Goal: Information Seeking & Learning: Learn about a topic

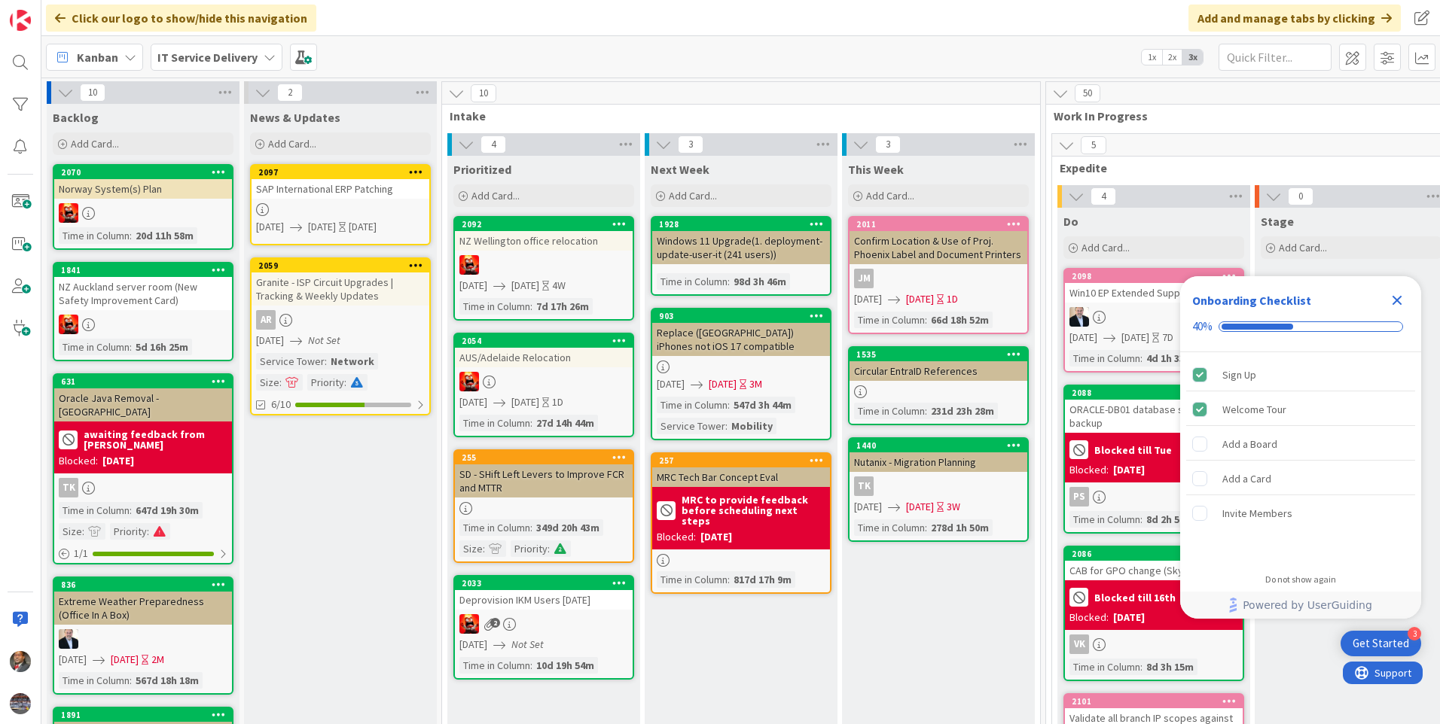
click at [274, 56] on div "IT Service Delivery" at bounding box center [217, 57] width 132 height 27
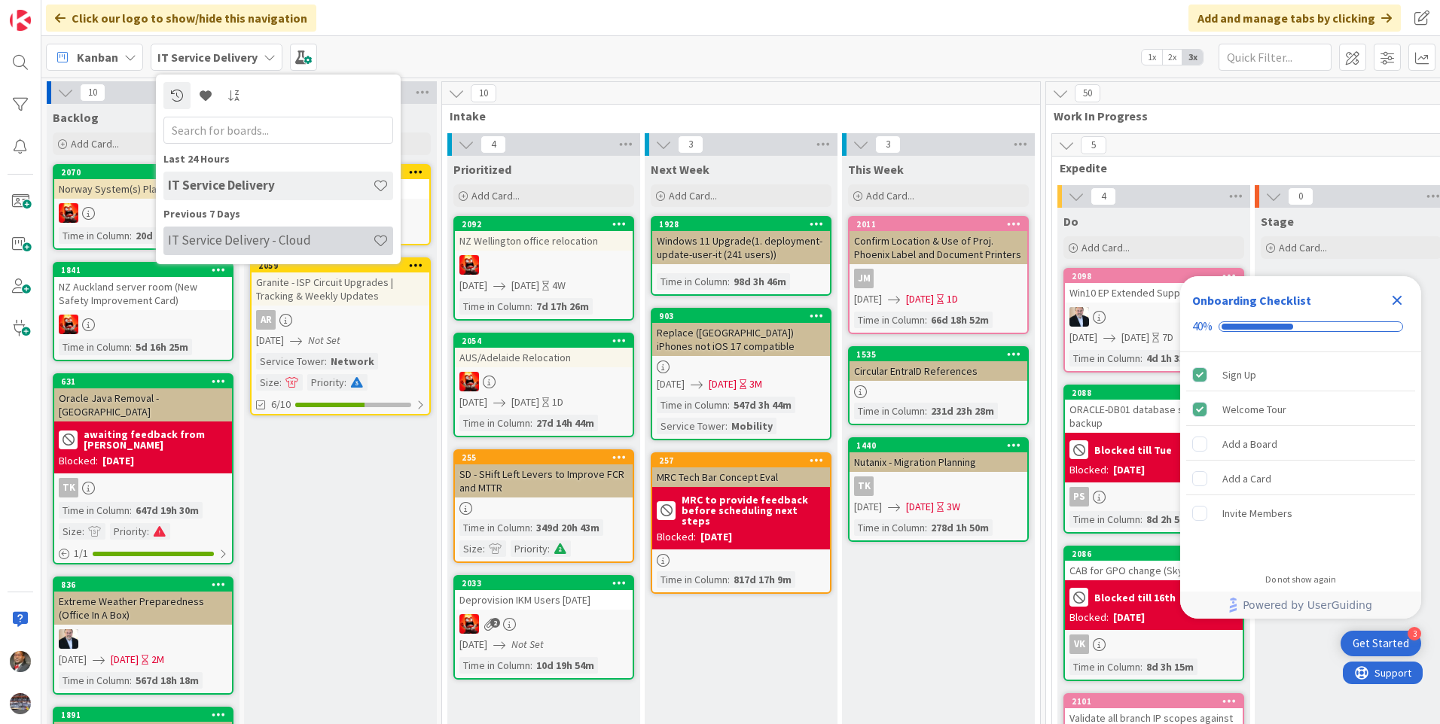
click at [279, 233] on h4 "IT Service Delivery - Cloud" at bounding box center [270, 240] width 205 height 15
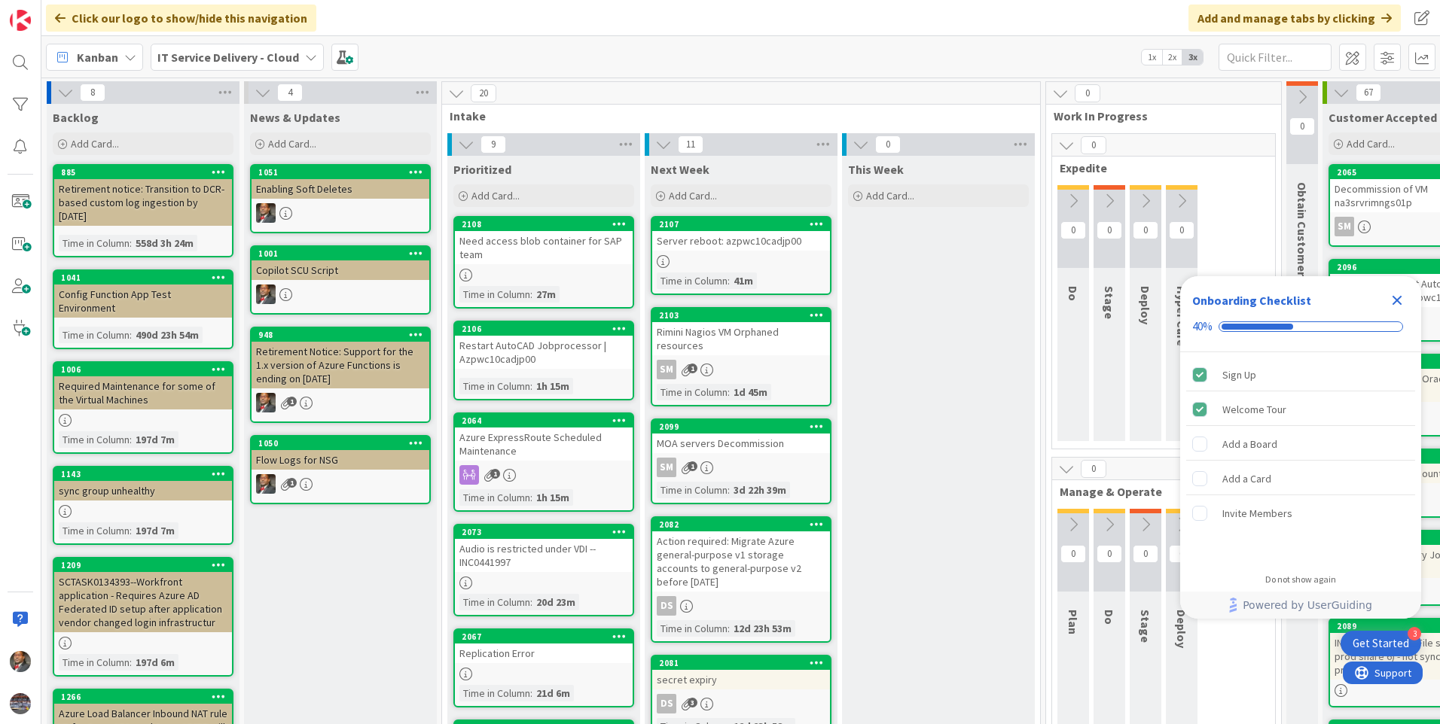
click at [552, 260] on div "Need access blob container for SAP team" at bounding box center [544, 247] width 178 height 33
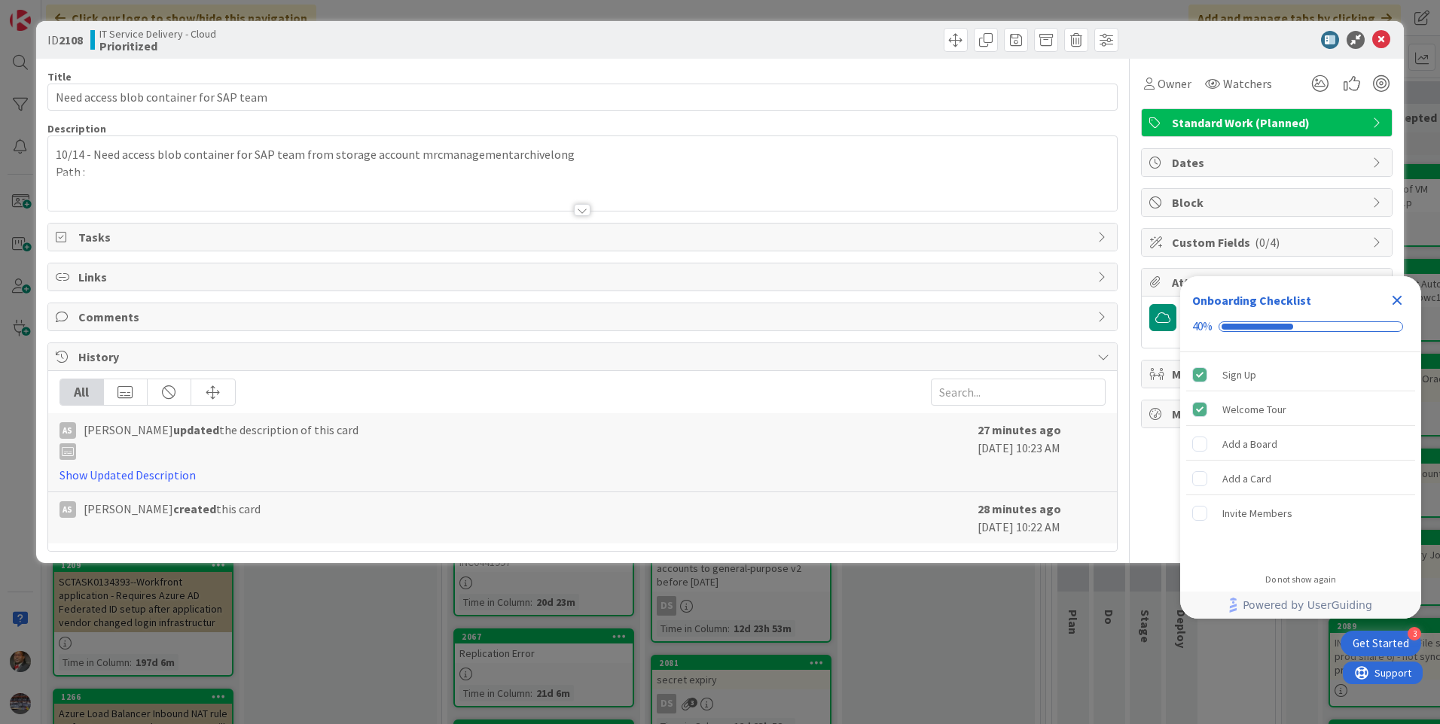
click at [1398, 303] on icon "Close Checklist" at bounding box center [1397, 301] width 10 height 10
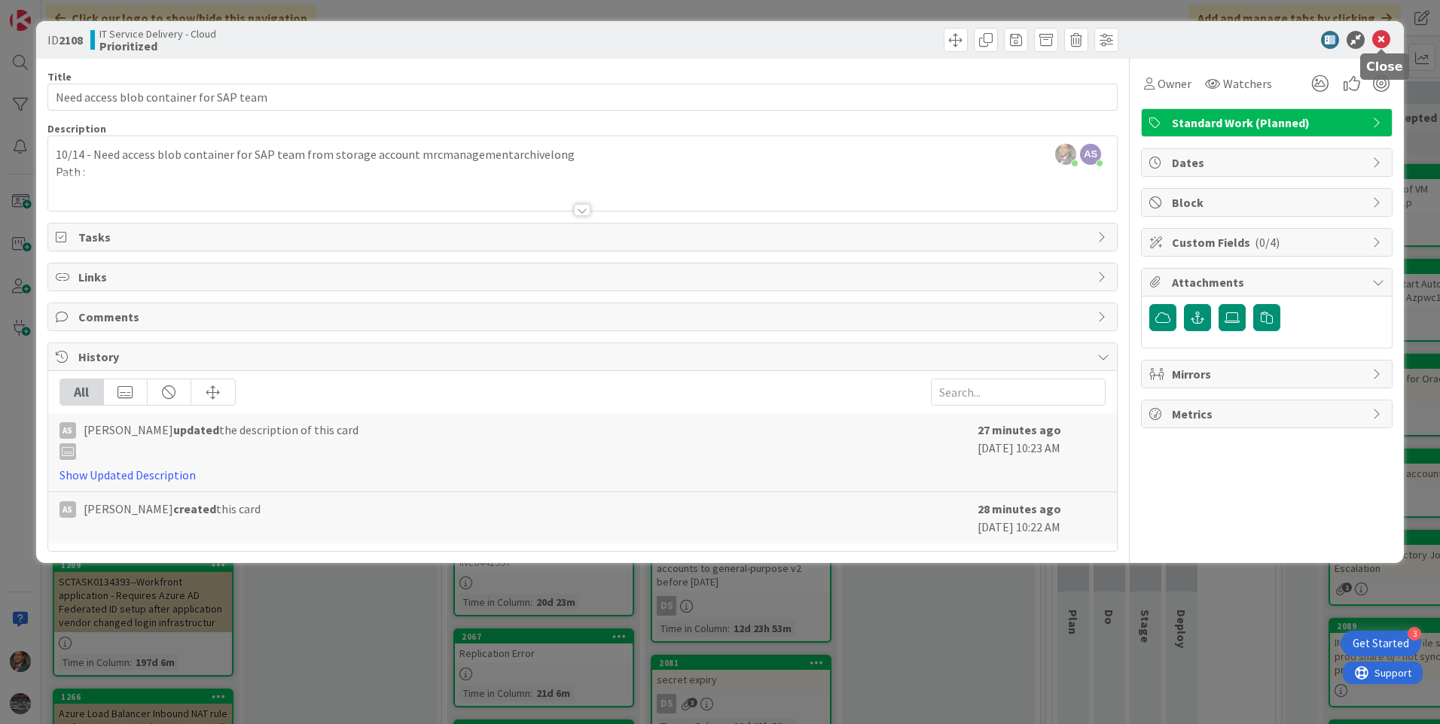
click at [1382, 38] on icon at bounding box center [1381, 40] width 18 height 18
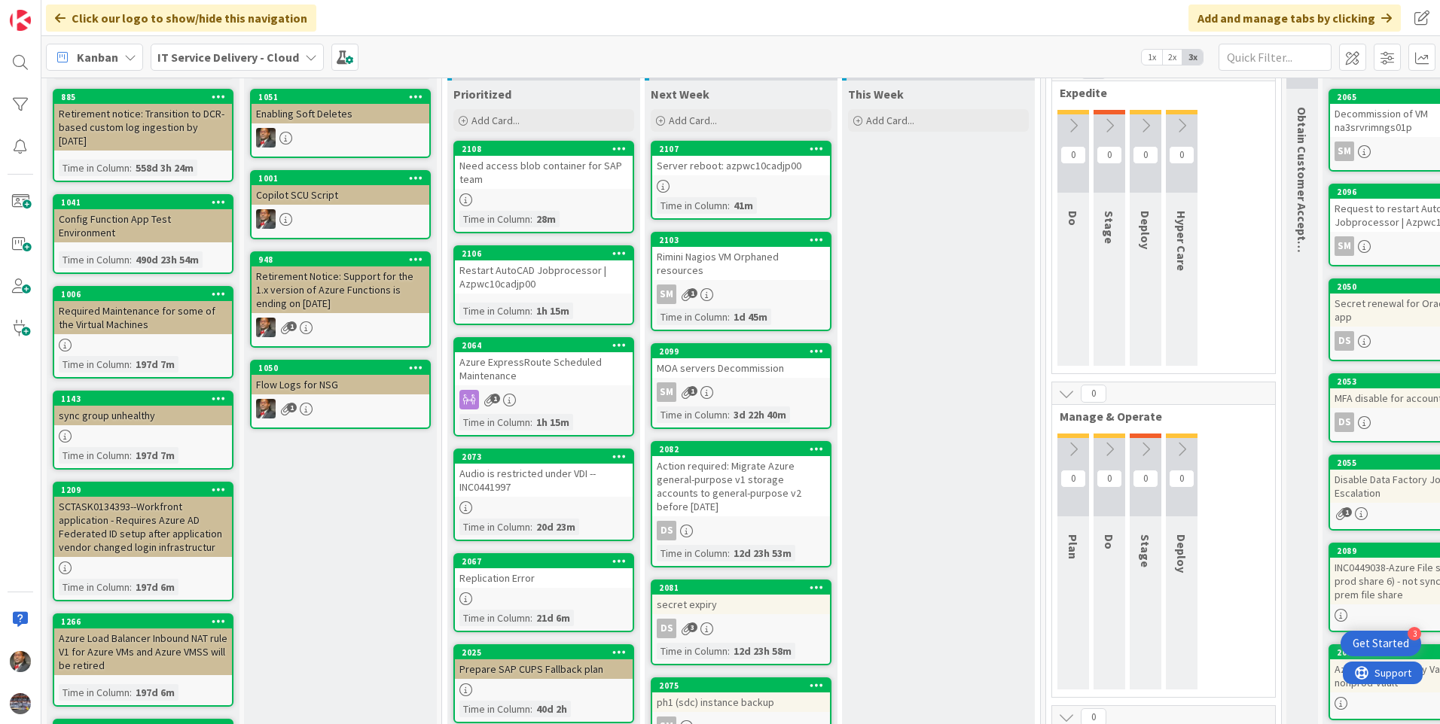
click at [534, 282] on div "Restart AutoCAD Jobprocessor | Azpwc10cadjp00" at bounding box center [544, 277] width 178 height 33
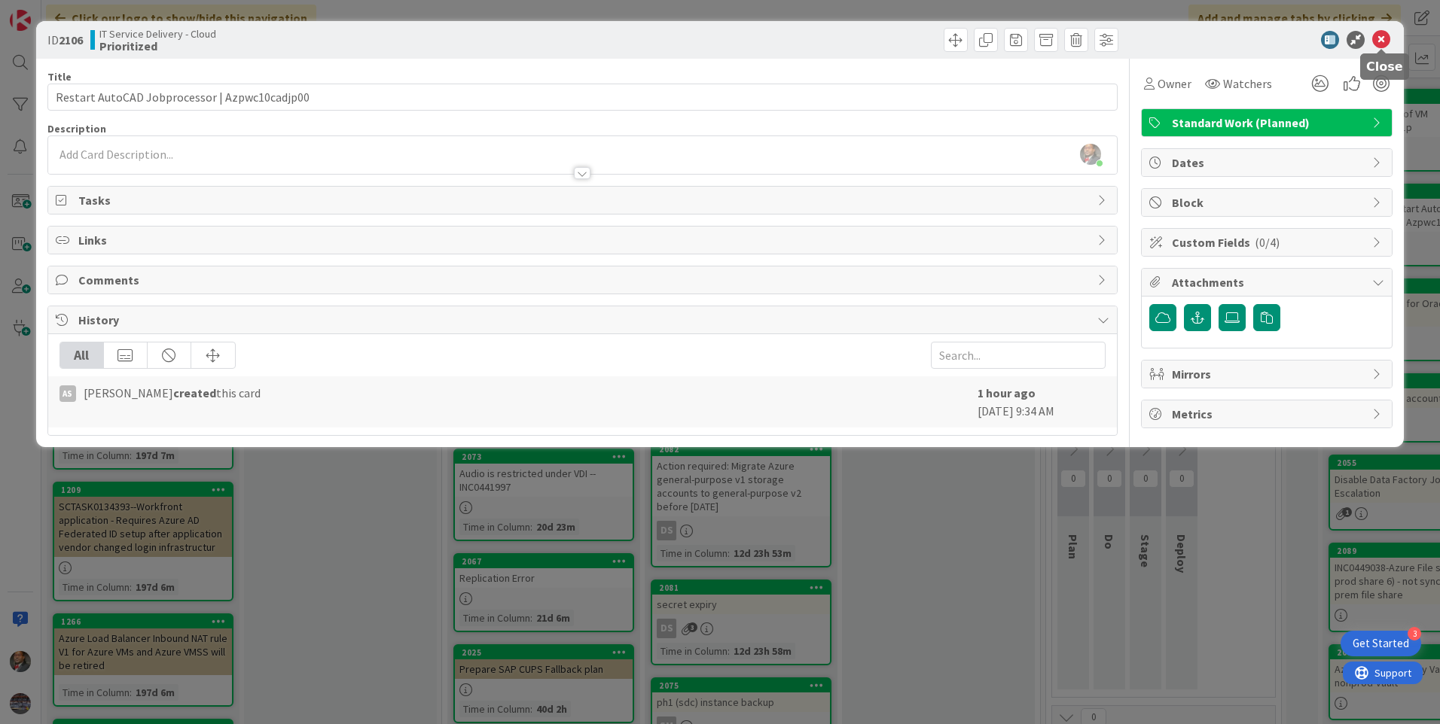
click at [1388, 41] on icon at bounding box center [1381, 40] width 18 height 18
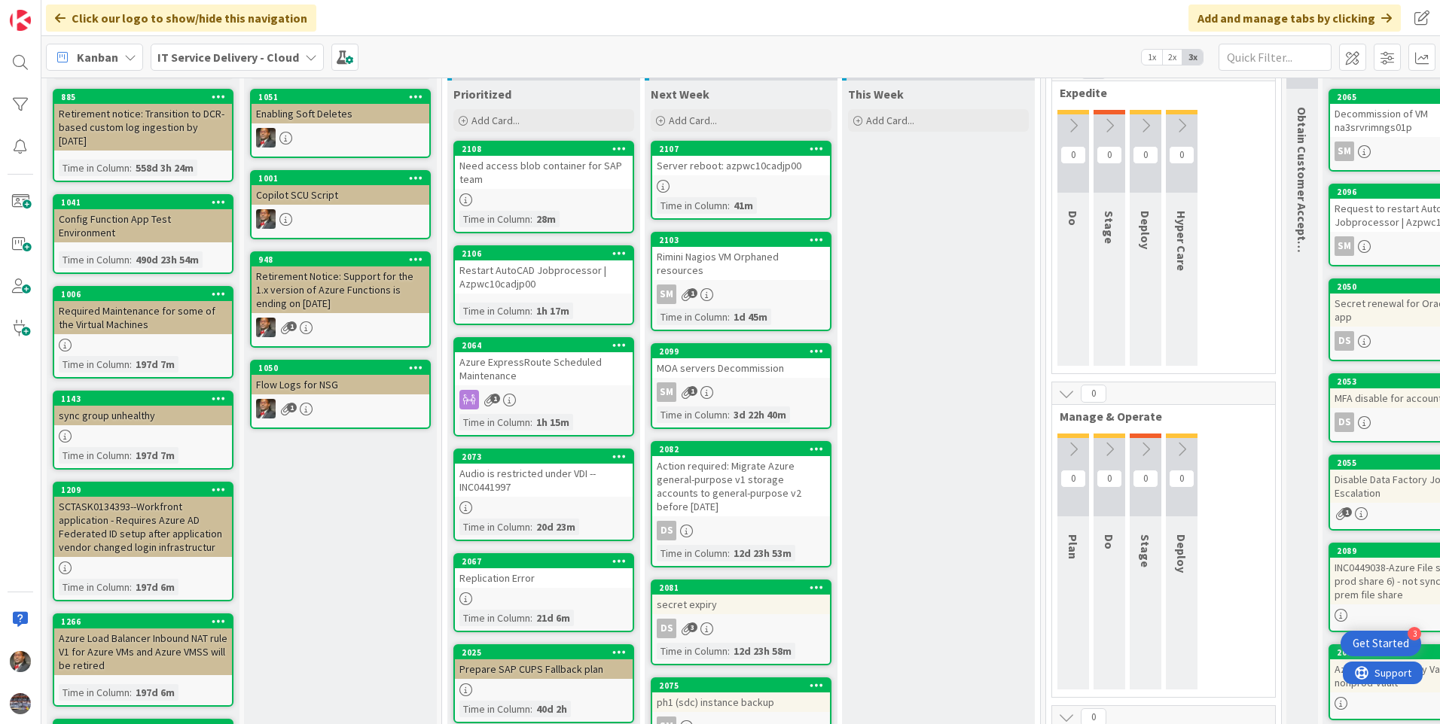
click at [529, 396] on div "1" at bounding box center [544, 400] width 178 height 20
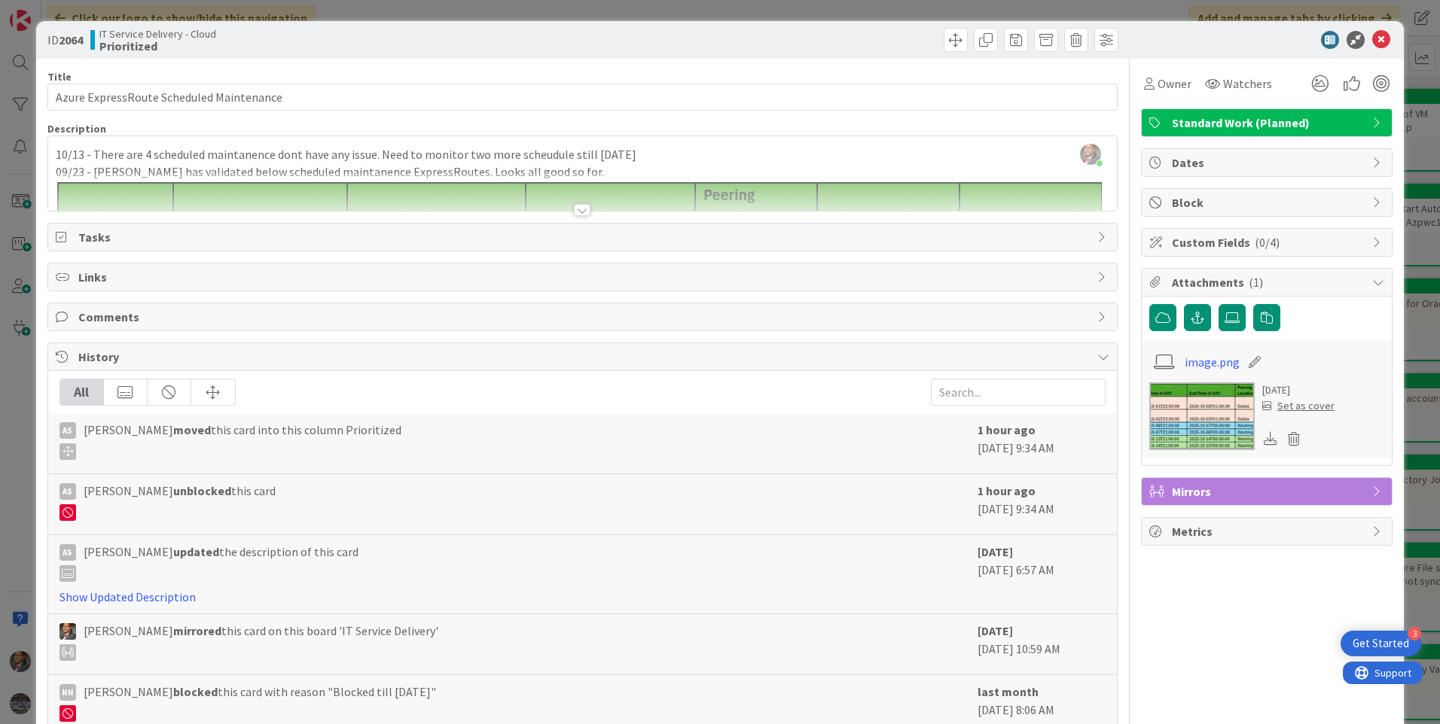
click at [577, 211] on div at bounding box center [582, 210] width 17 height 12
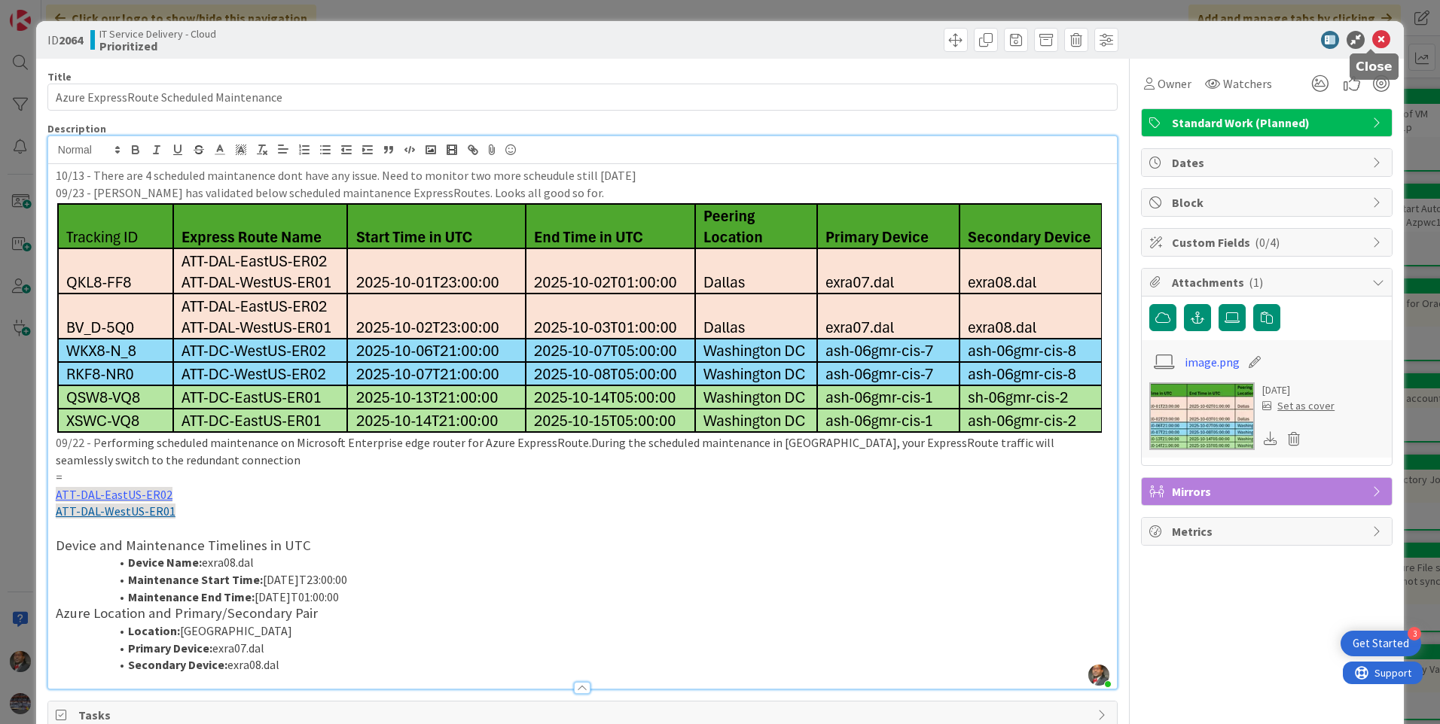
click at [1372, 39] on icon at bounding box center [1381, 40] width 18 height 18
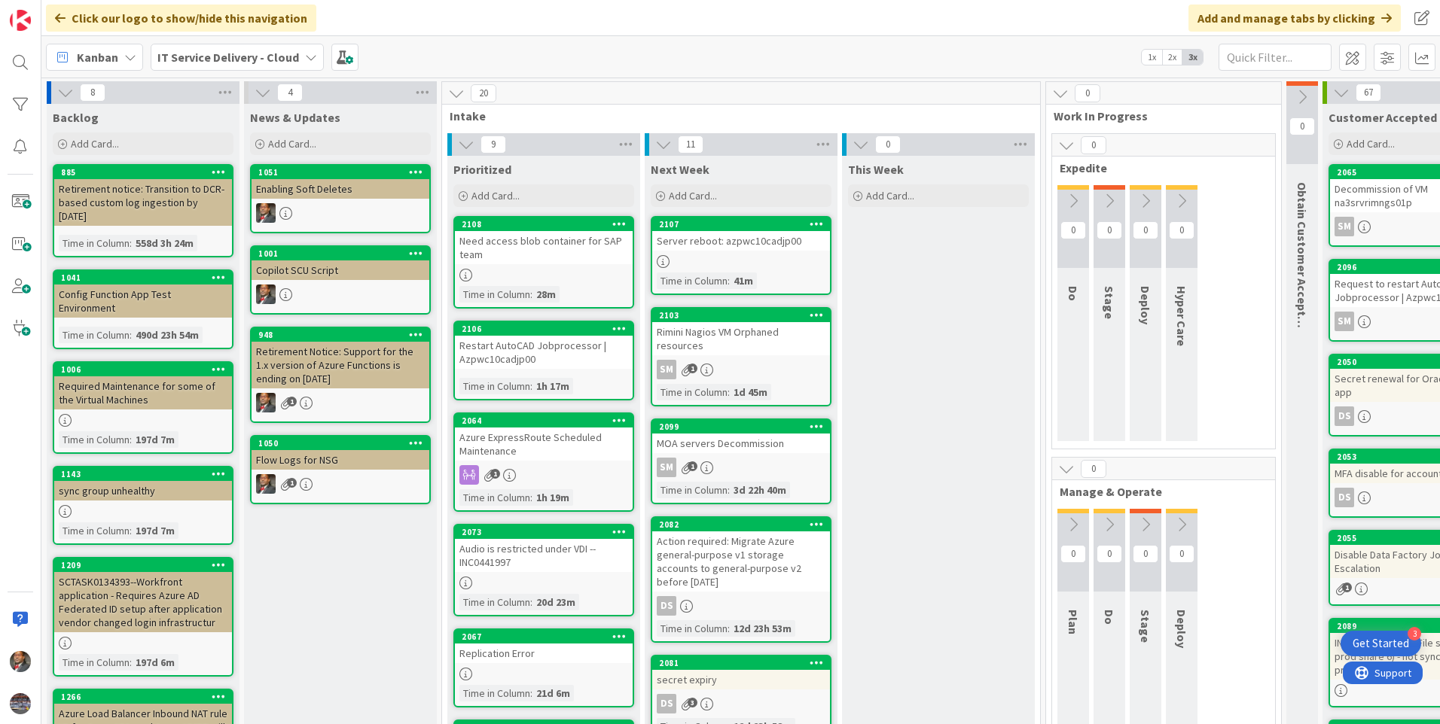
scroll to position [75, 0]
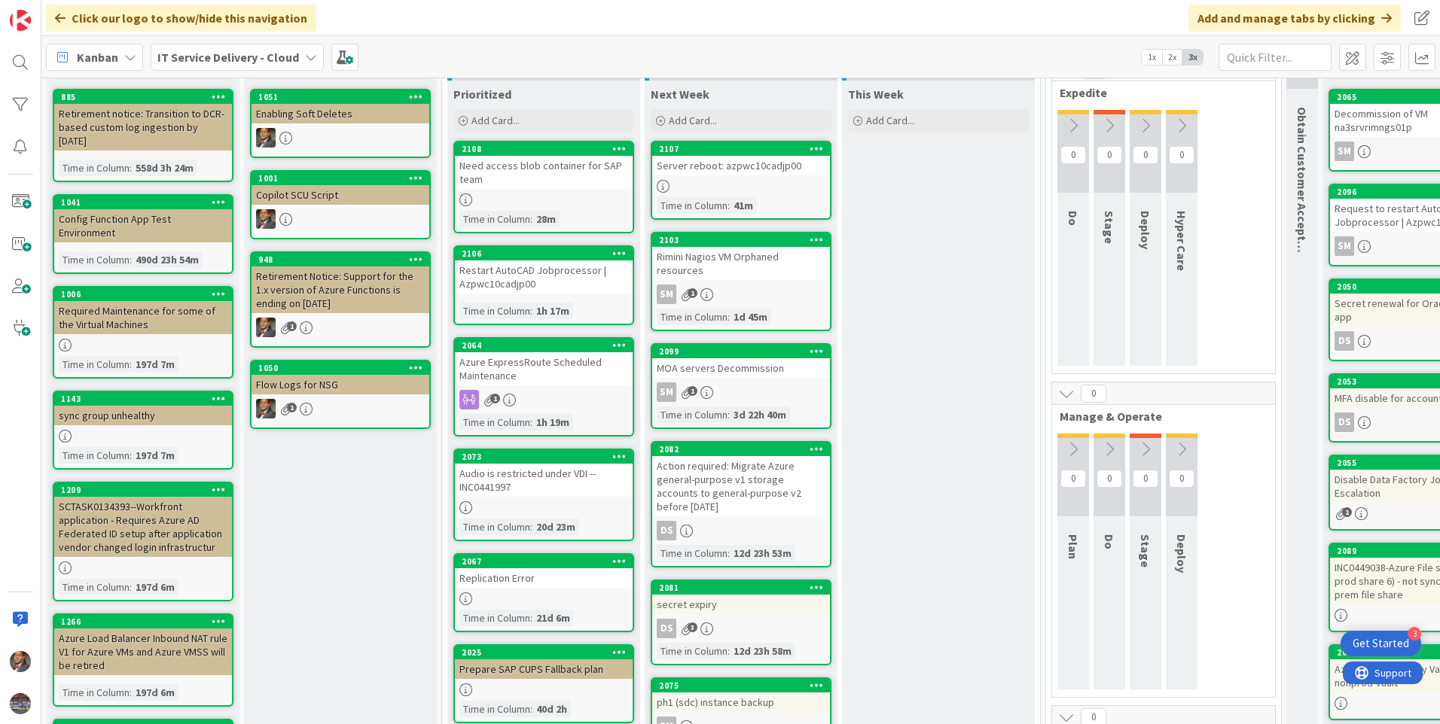
click at [739, 285] on div "SM 1" at bounding box center [741, 295] width 178 height 20
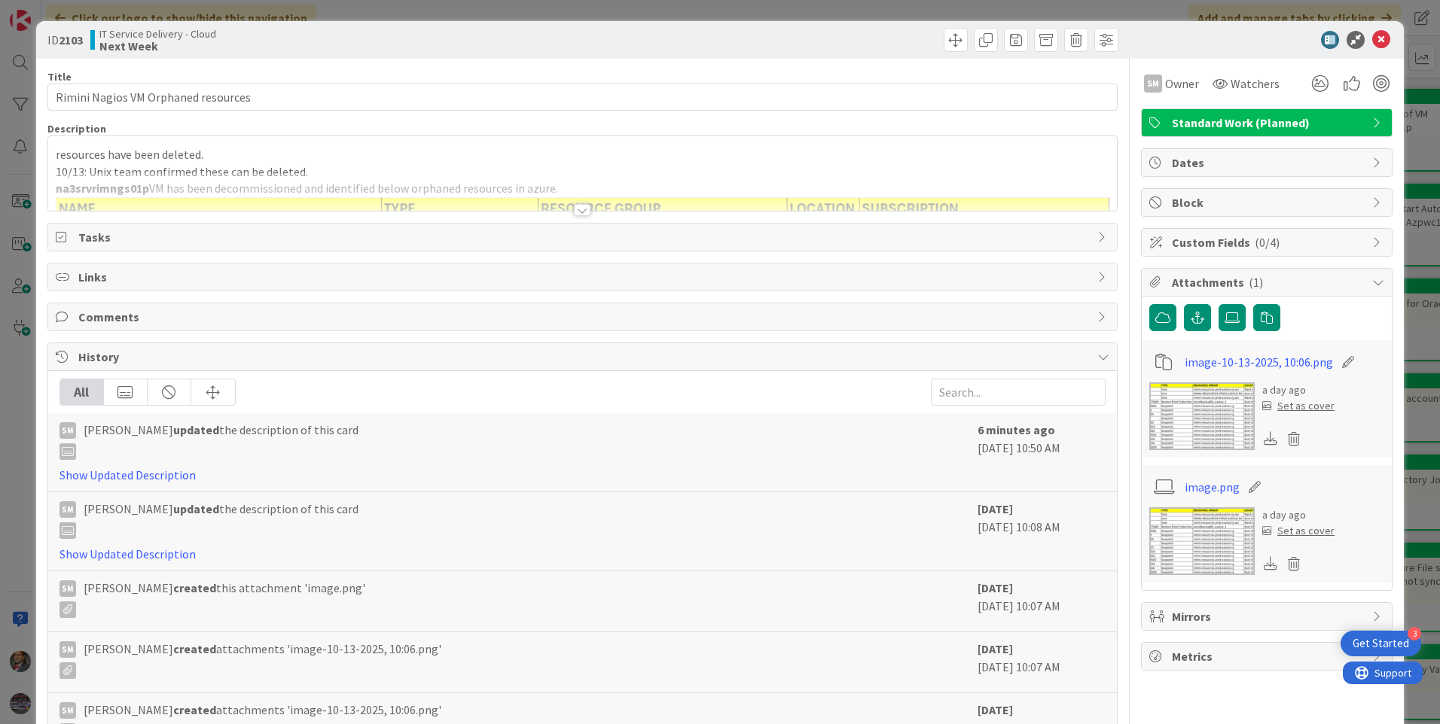
click at [575, 209] on div at bounding box center [582, 210] width 17 height 12
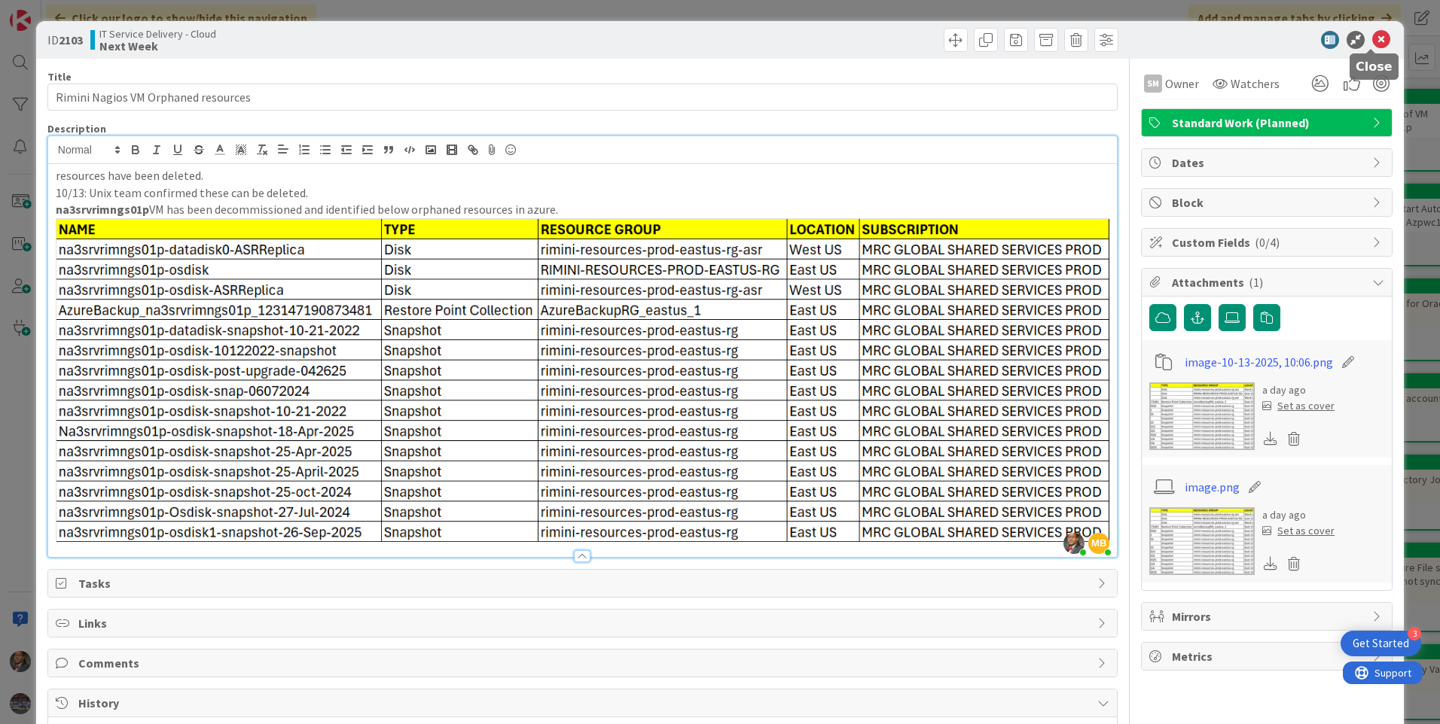
click at [1372, 38] on icon at bounding box center [1381, 40] width 18 height 18
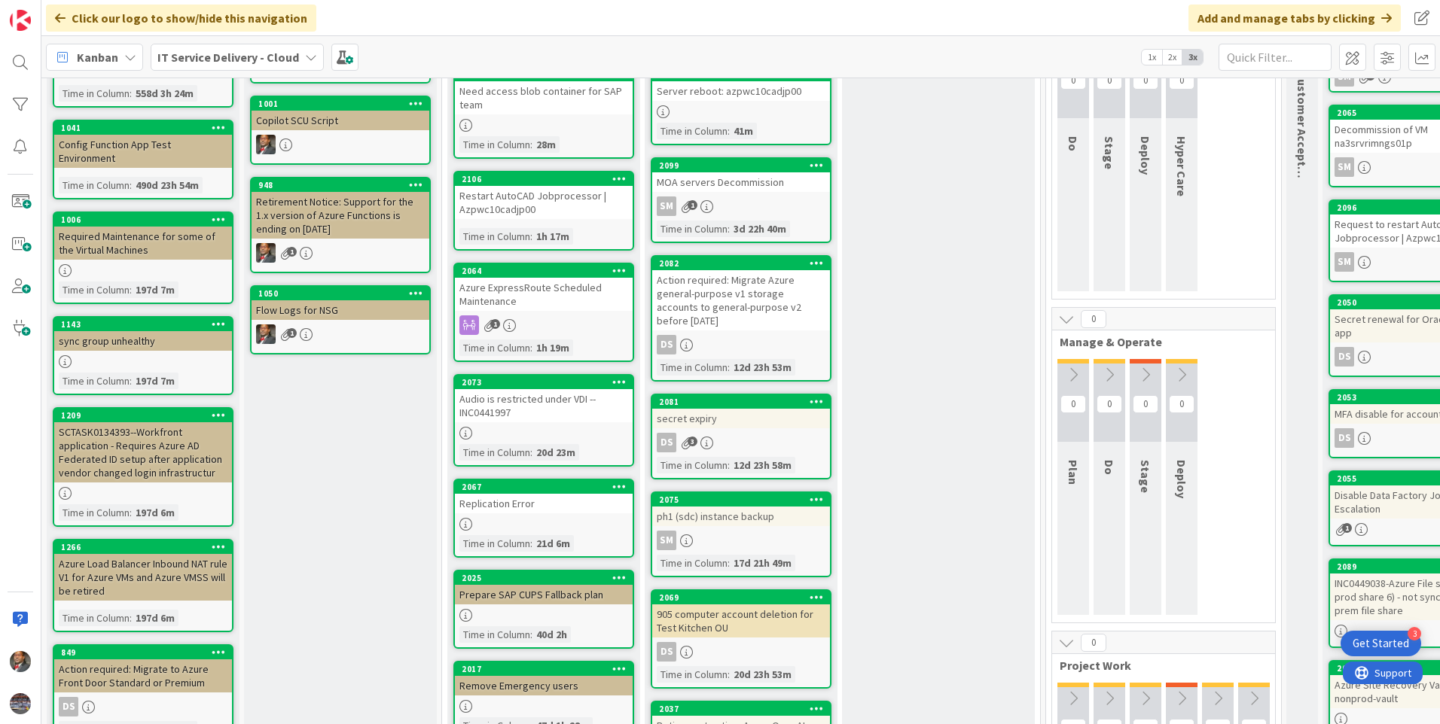
scroll to position [151, 0]
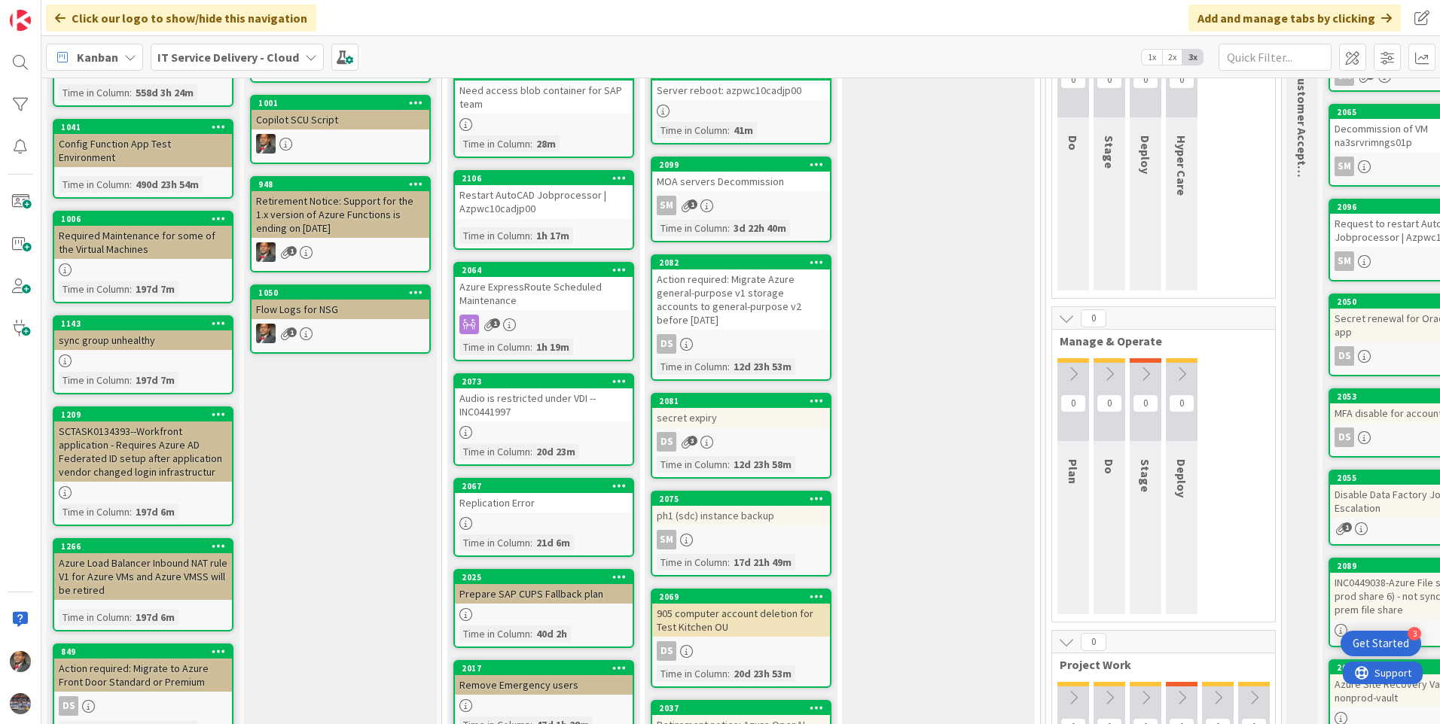
click at [742, 185] on div "MOA servers Decommission" at bounding box center [741, 182] width 178 height 20
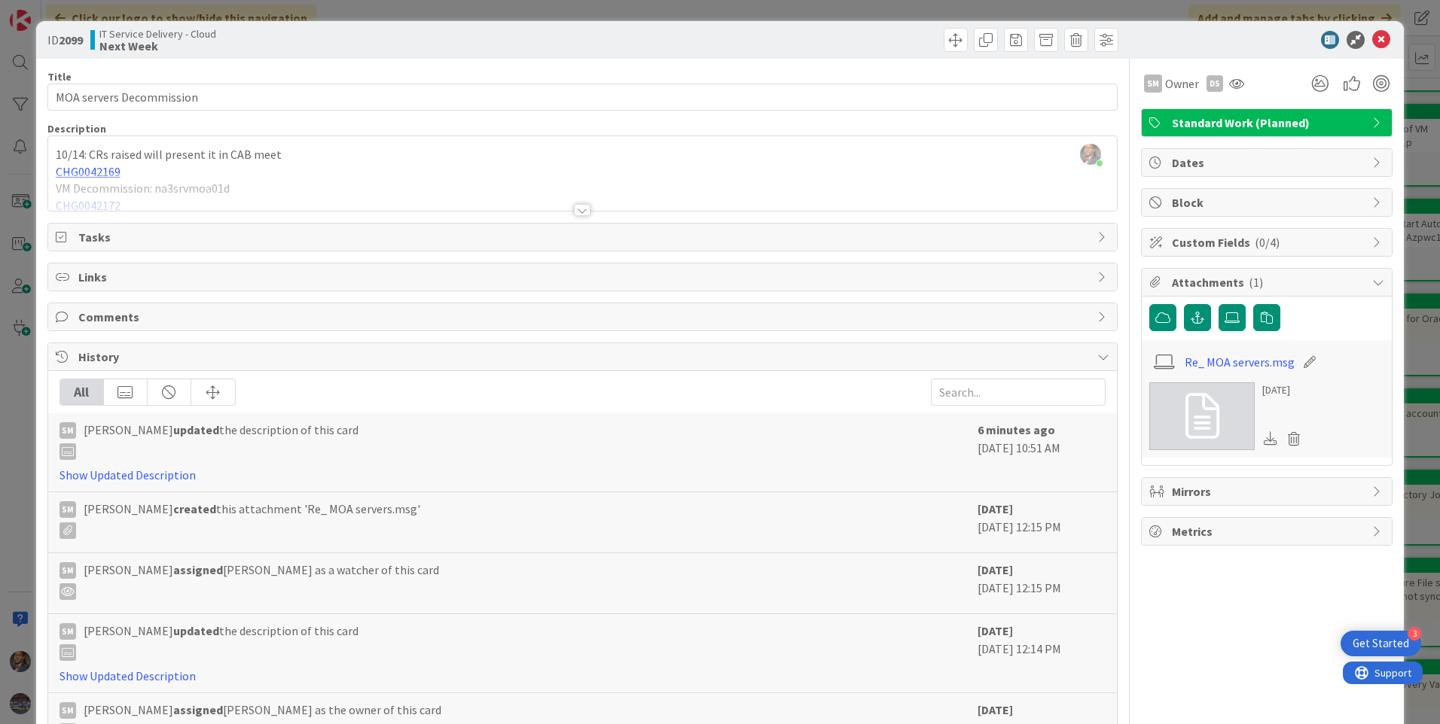
click at [574, 208] on div at bounding box center [582, 210] width 17 height 12
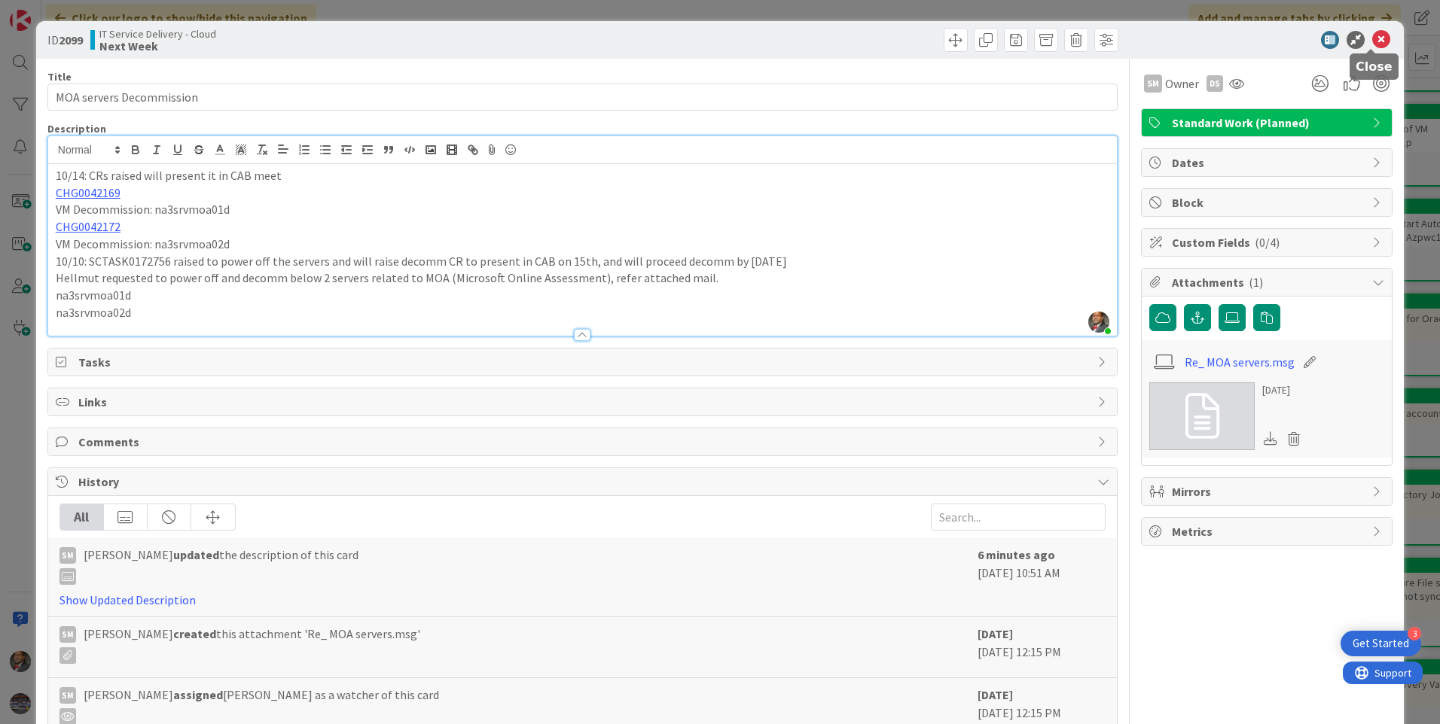
click at [1372, 41] on icon at bounding box center [1381, 40] width 18 height 18
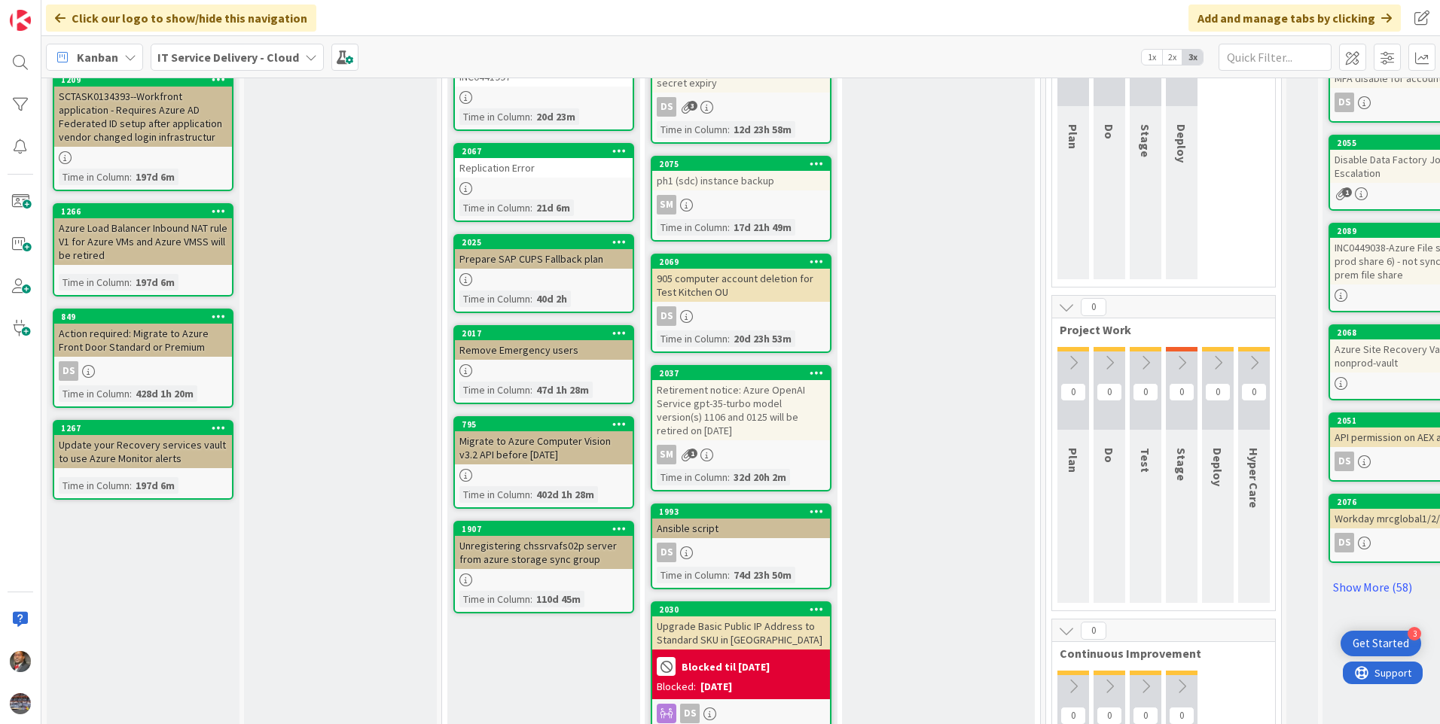
scroll to position [527, 0]
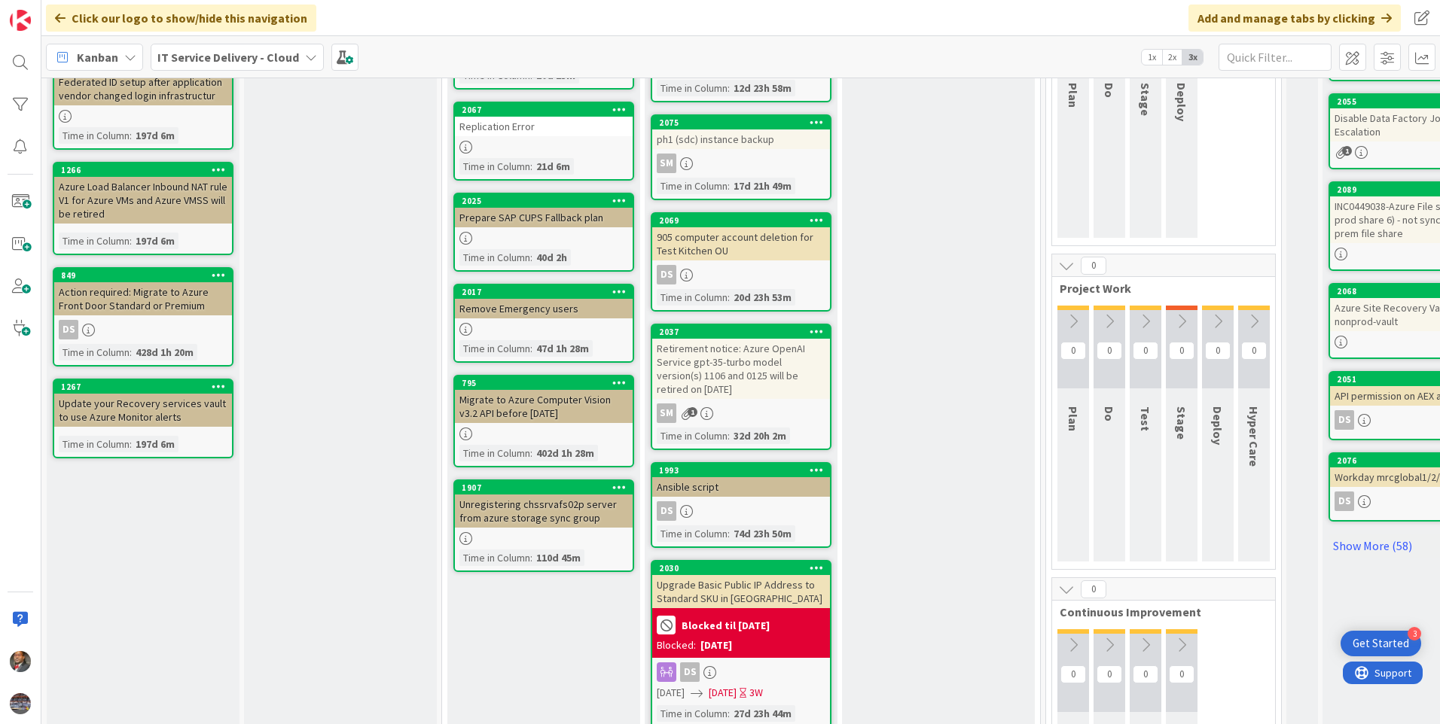
click at [767, 398] on div "Retirement notice: Azure OpenAI Service gpt-35-turbo model version(s) 1106 and …" at bounding box center [741, 369] width 178 height 60
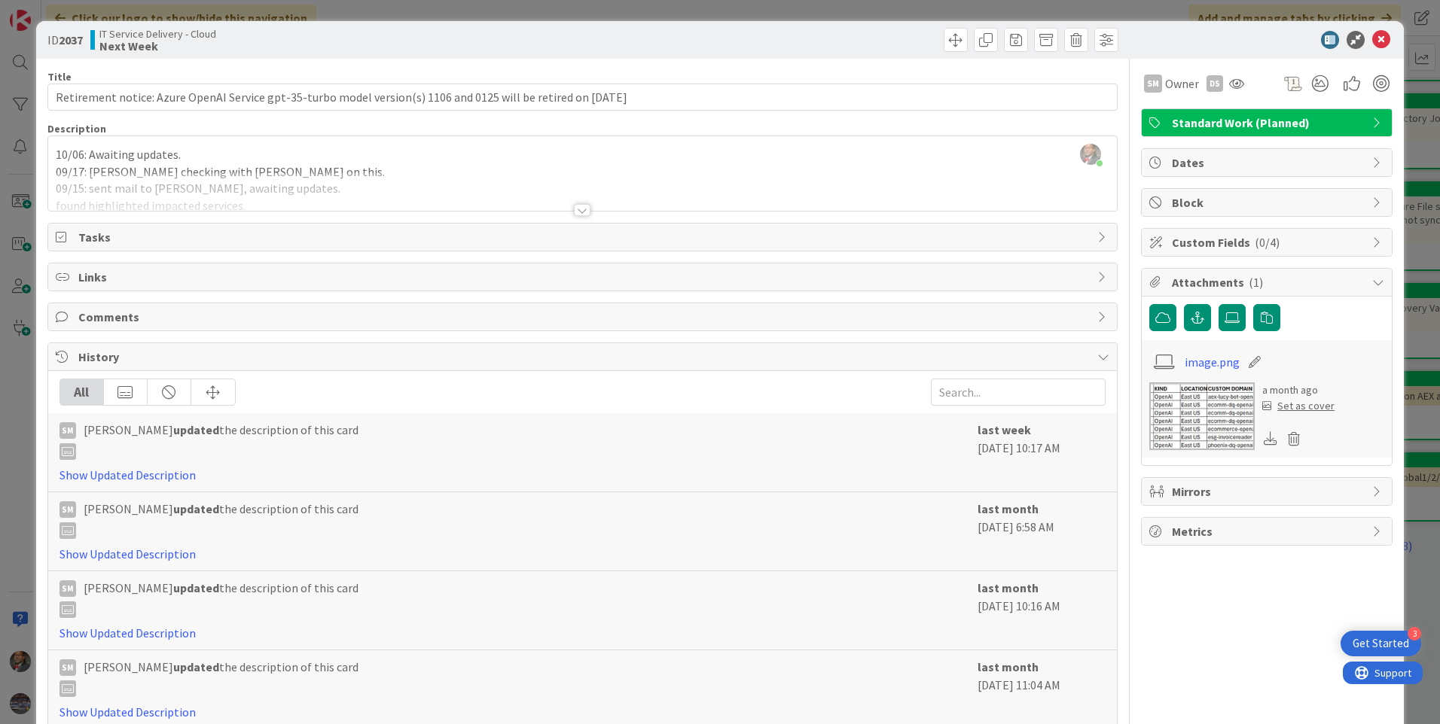
click at [577, 213] on div at bounding box center [582, 210] width 17 height 12
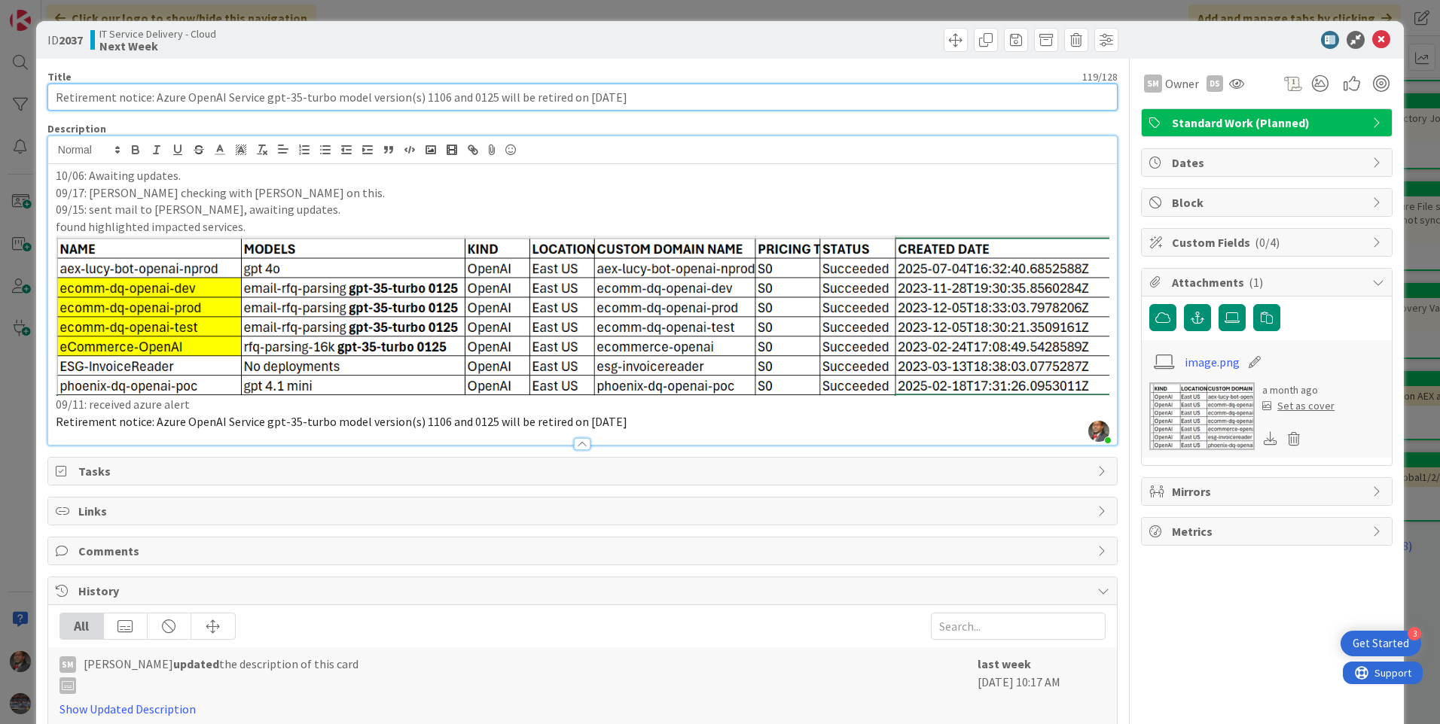
drag, startPoint x: 146, startPoint y: 97, endPoint x: 258, endPoint y: 97, distance: 111.5
click at [258, 97] on input "Retirement notice: Azure OpenAI Service gpt-35-turbo model version(s) 1106 and …" at bounding box center [582, 97] width 1070 height 27
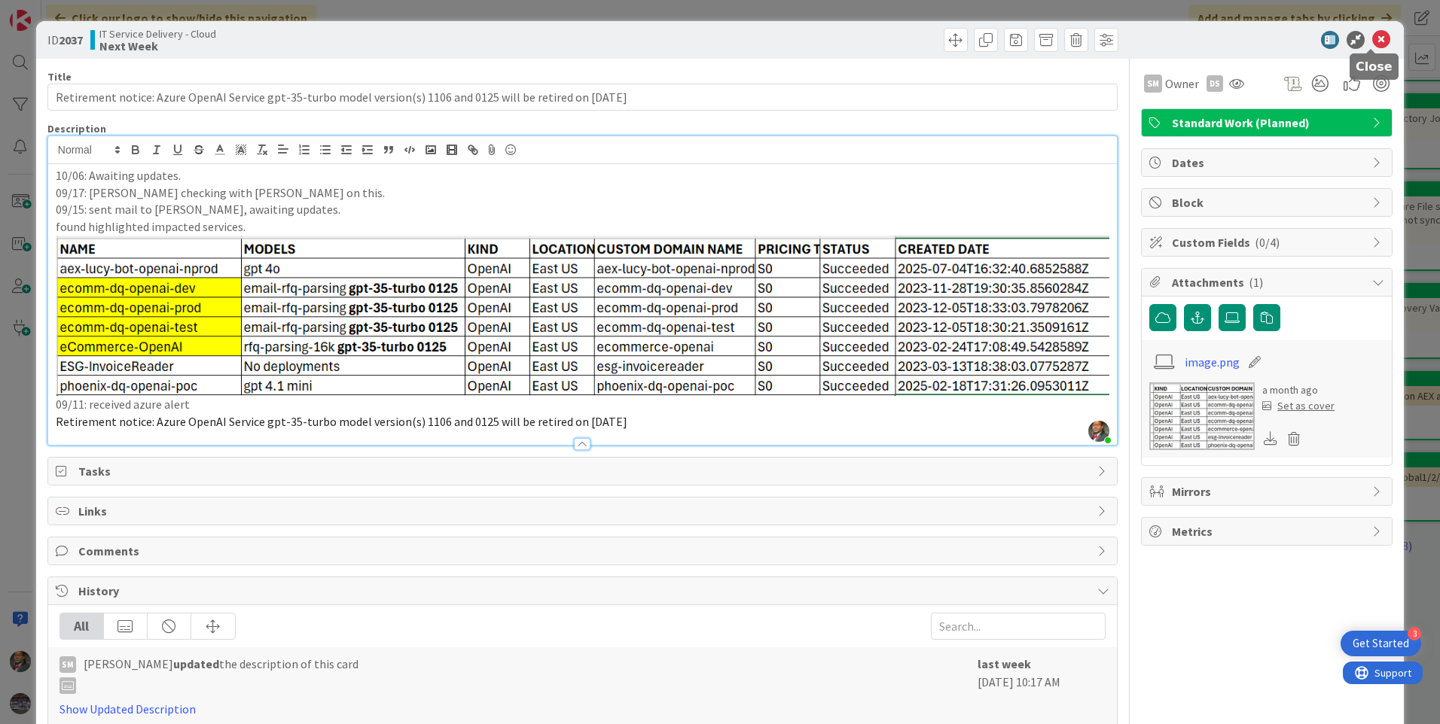
click at [1374, 35] on icon at bounding box center [1381, 40] width 18 height 18
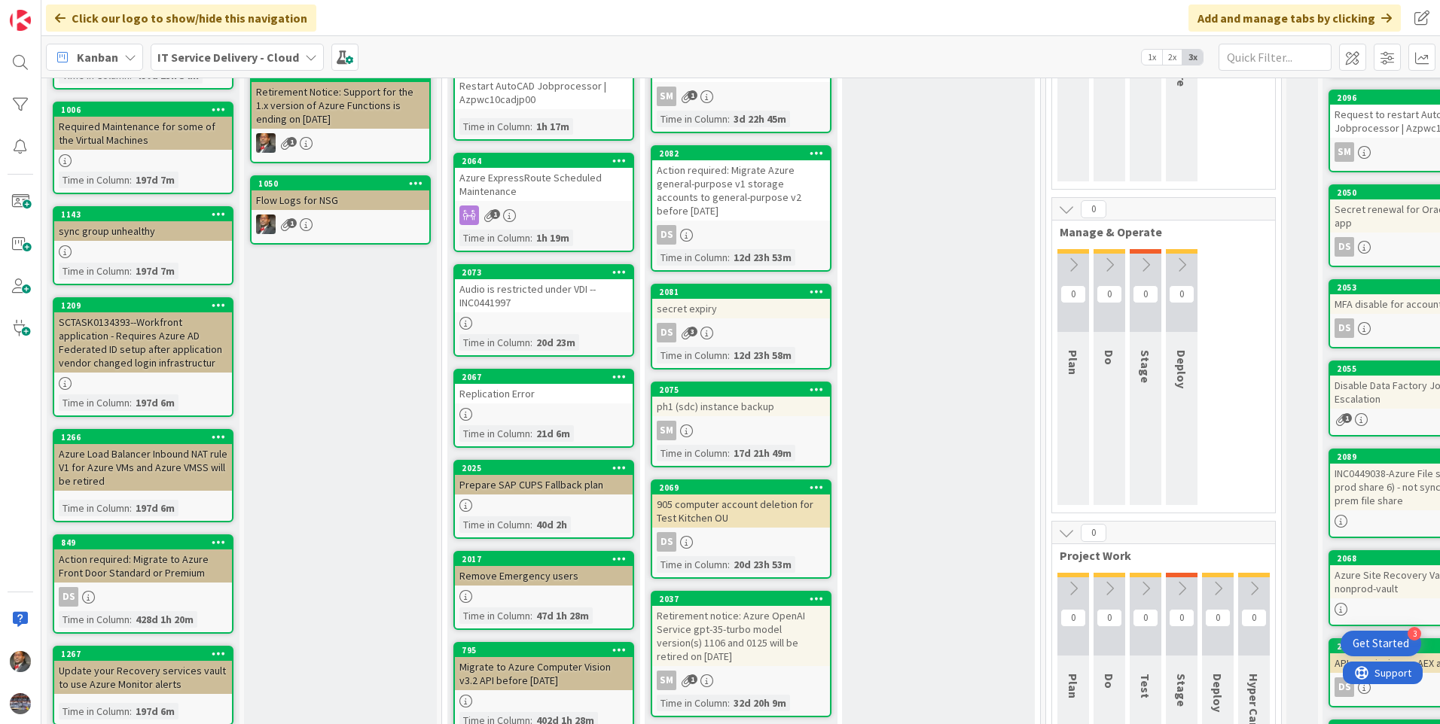
scroll to position [226, 0]
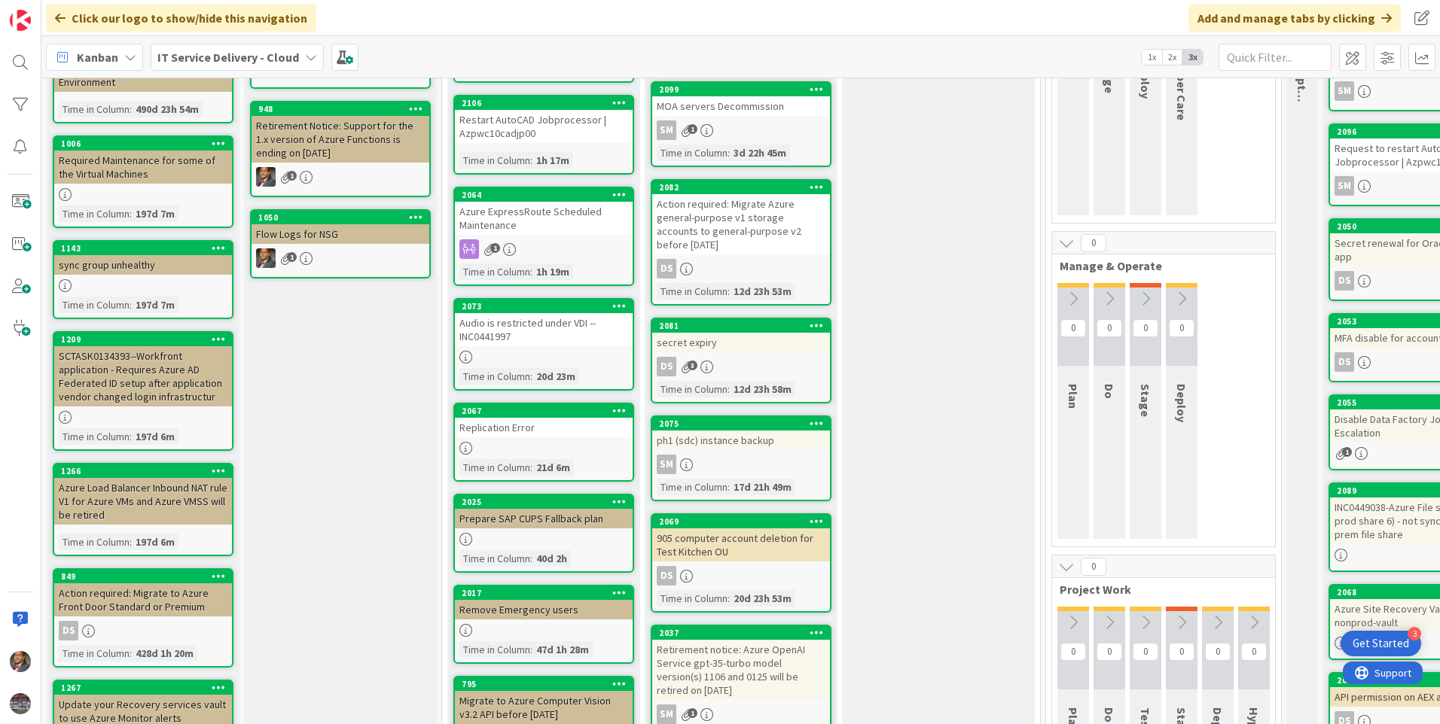
click at [758, 357] on div "DS 3" at bounding box center [741, 367] width 178 height 20
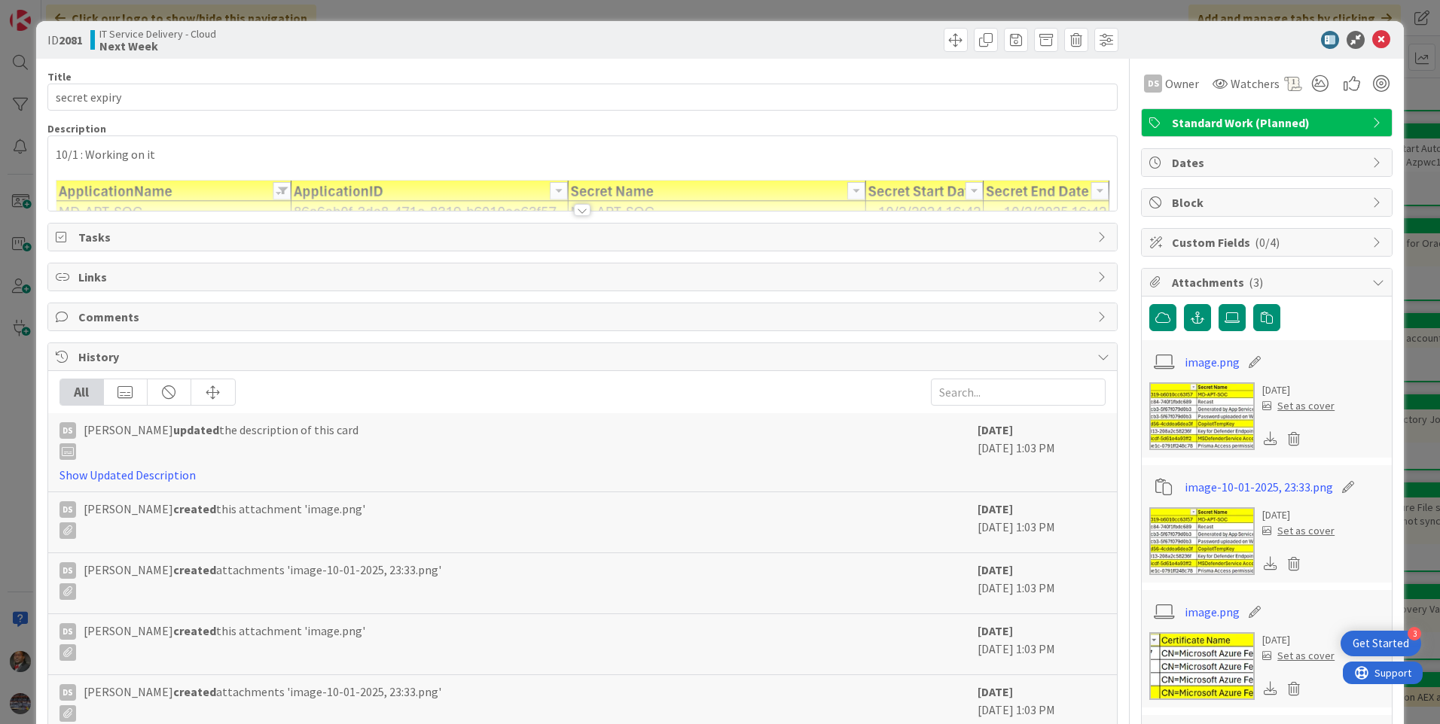
click at [575, 209] on div at bounding box center [582, 210] width 17 height 12
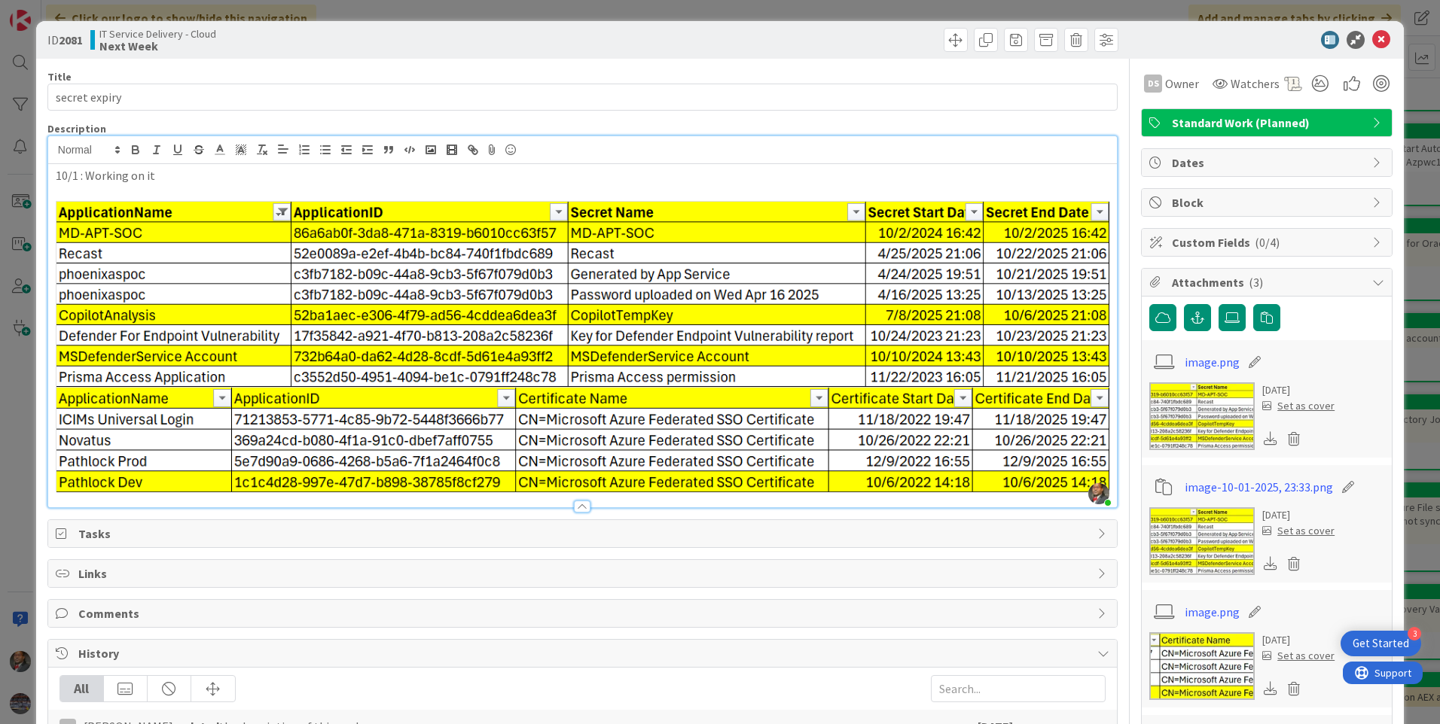
drag, startPoint x: 114, startPoint y: 441, endPoint x: 81, endPoint y: 439, distance: 33.9
click at [80, 436] on img at bounding box center [583, 439] width 1054 height 105
drag, startPoint x: 83, startPoint y: 444, endPoint x: 92, endPoint y: 456, distance: 15.1
click at [85, 446] on img at bounding box center [583, 439] width 1054 height 105
click at [173, 531] on span "Tasks" at bounding box center [583, 534] width 1011 height 18
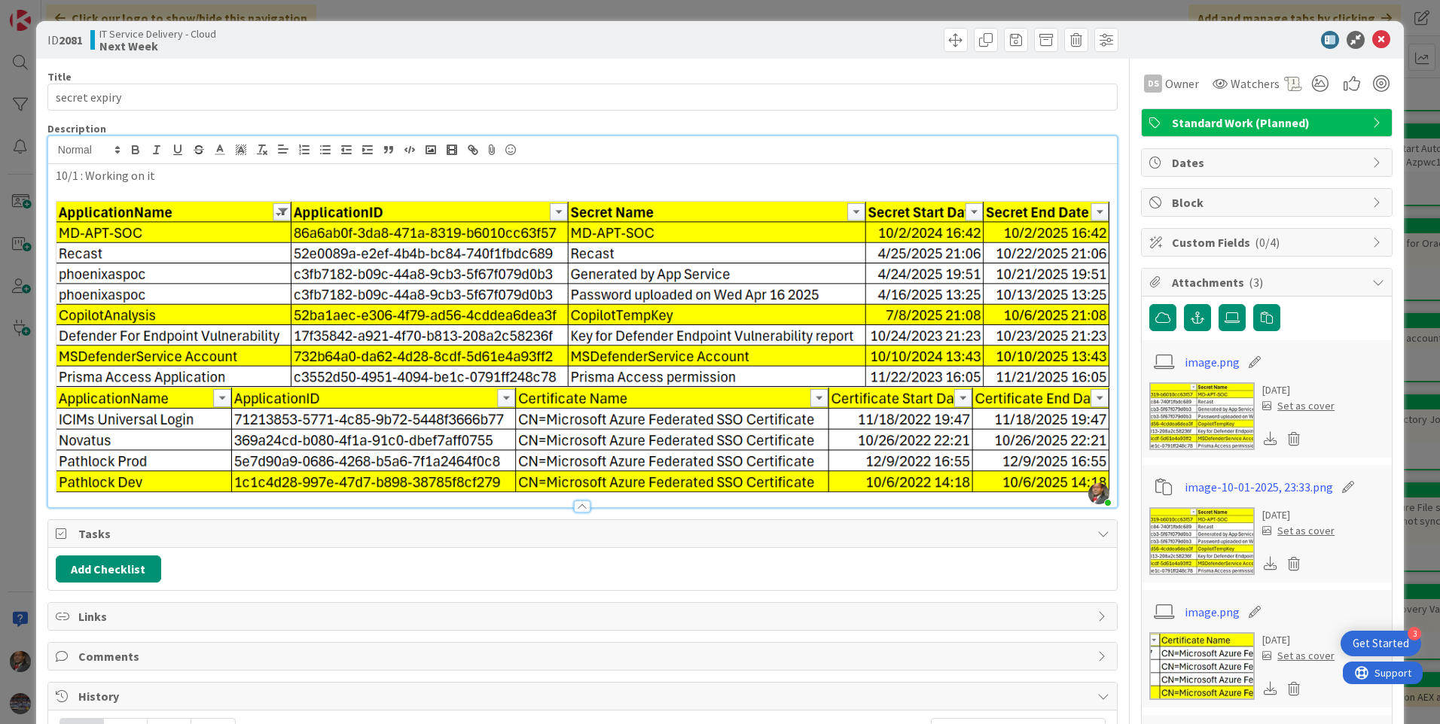
click at [60, 529] on icon at bounding box center [63, 534] width 15 height 12
click at [159, 297] on img at bounding box center [583, 294] width 1054 height 186
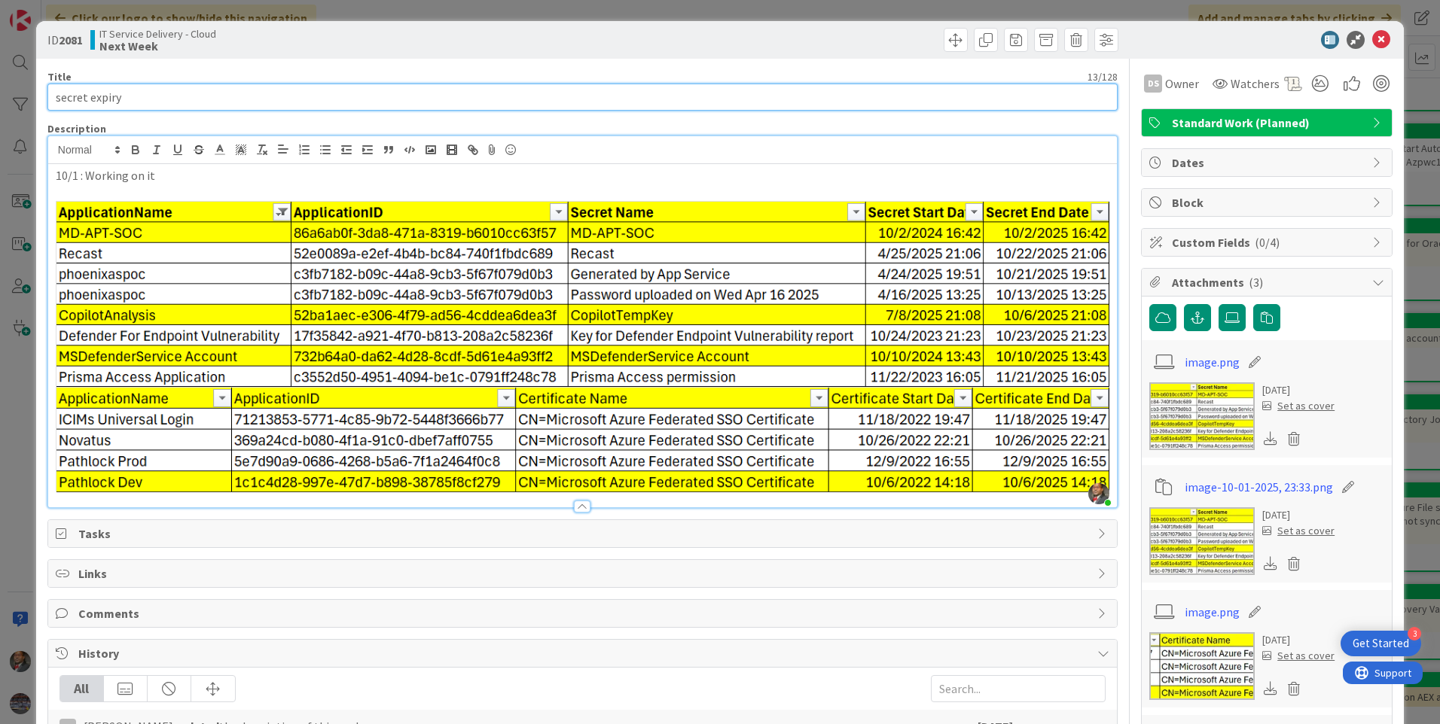
click at [259, 94] on input "secret expiry" at bounding box center [582, 97] width 1070 height 27
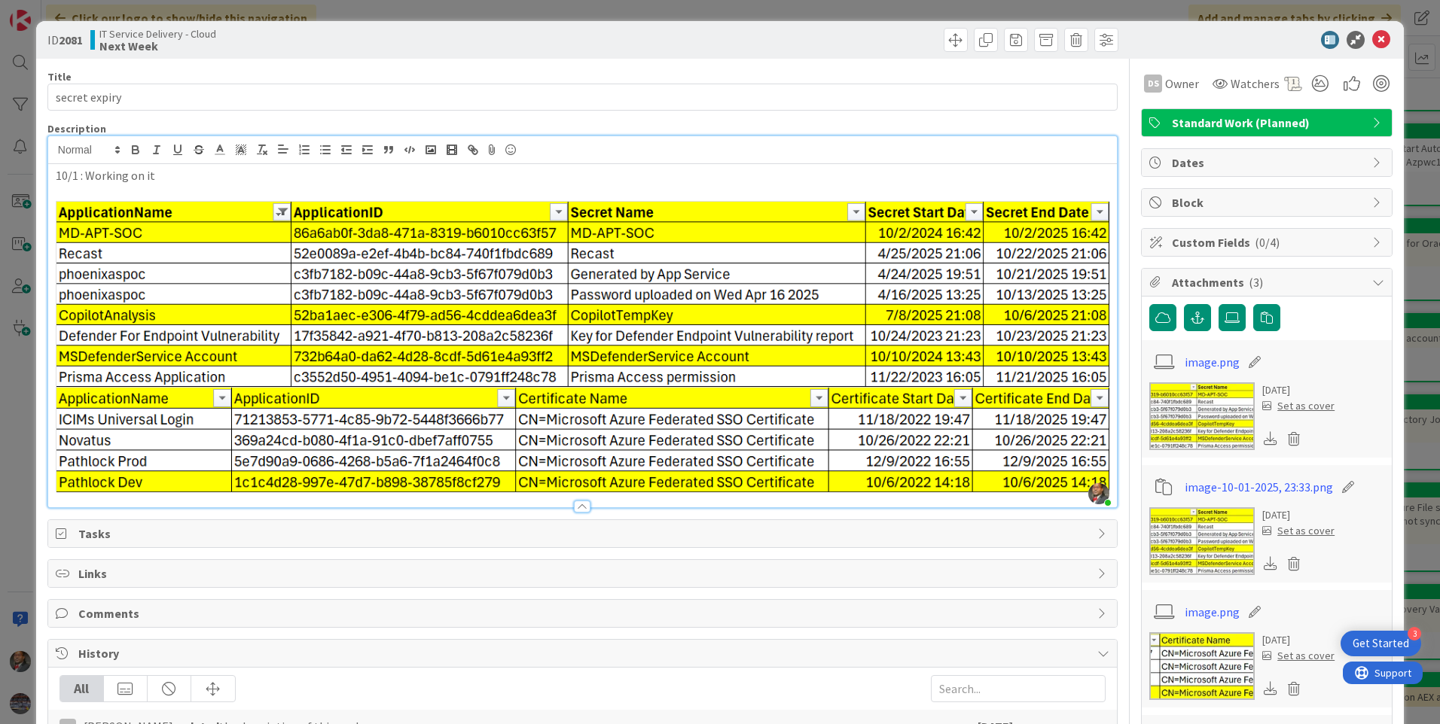
drag, startPoint x: 148, startPoint y: 272, endPoint x: 108, endPoint y: 267, distance: 40.3
click at [108, 267] on img at bounding box center [583, 294] width 1054 height 186
click at [182, 297] on img at bounding box center [583, 294] width 1054 height 186
click at [407, 27] on div "ID 2081 IT Service Delivery - Cloud Next Week" at bounding box center [720, 40] width 1368 height 38
click at [578, 506] on div at bounding box center [582, 507] width 17 height 12
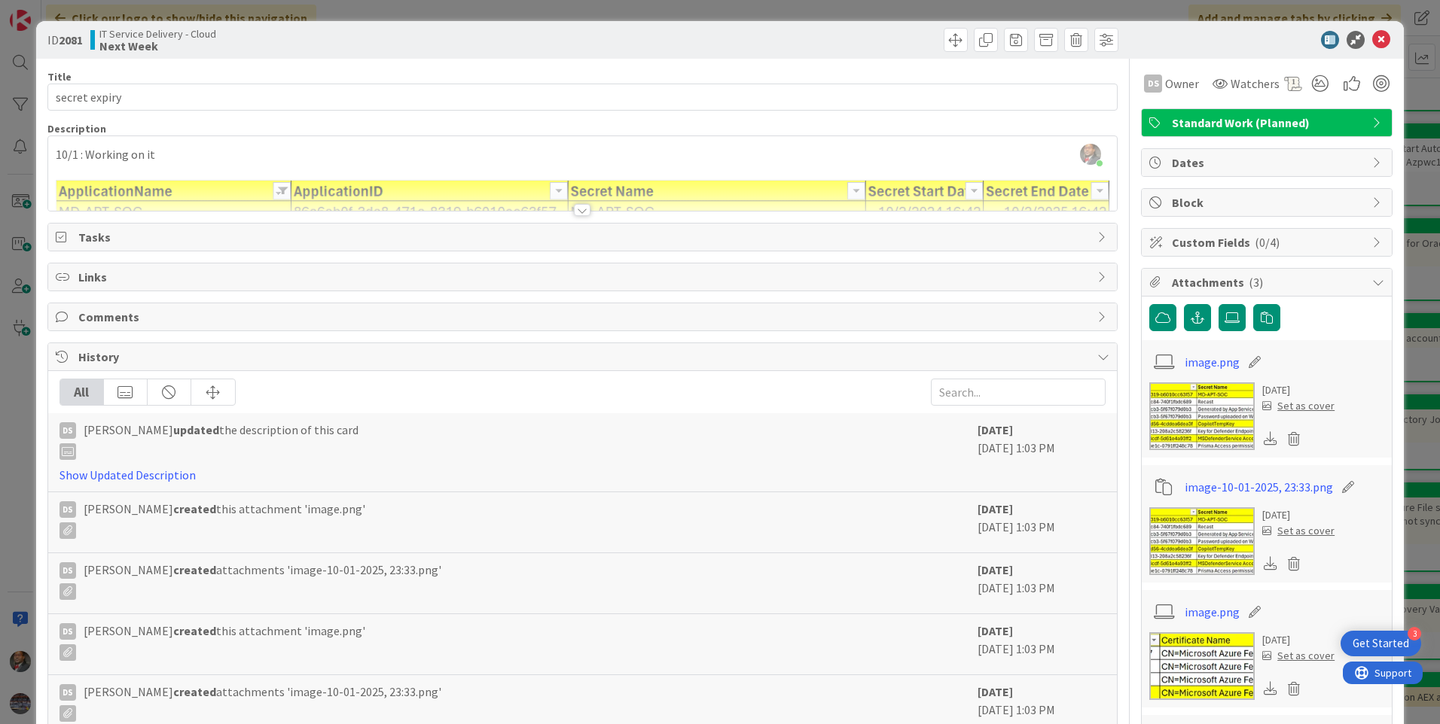
click at [579, 209] on div at bounding box center [582, 210] width 17 height 12
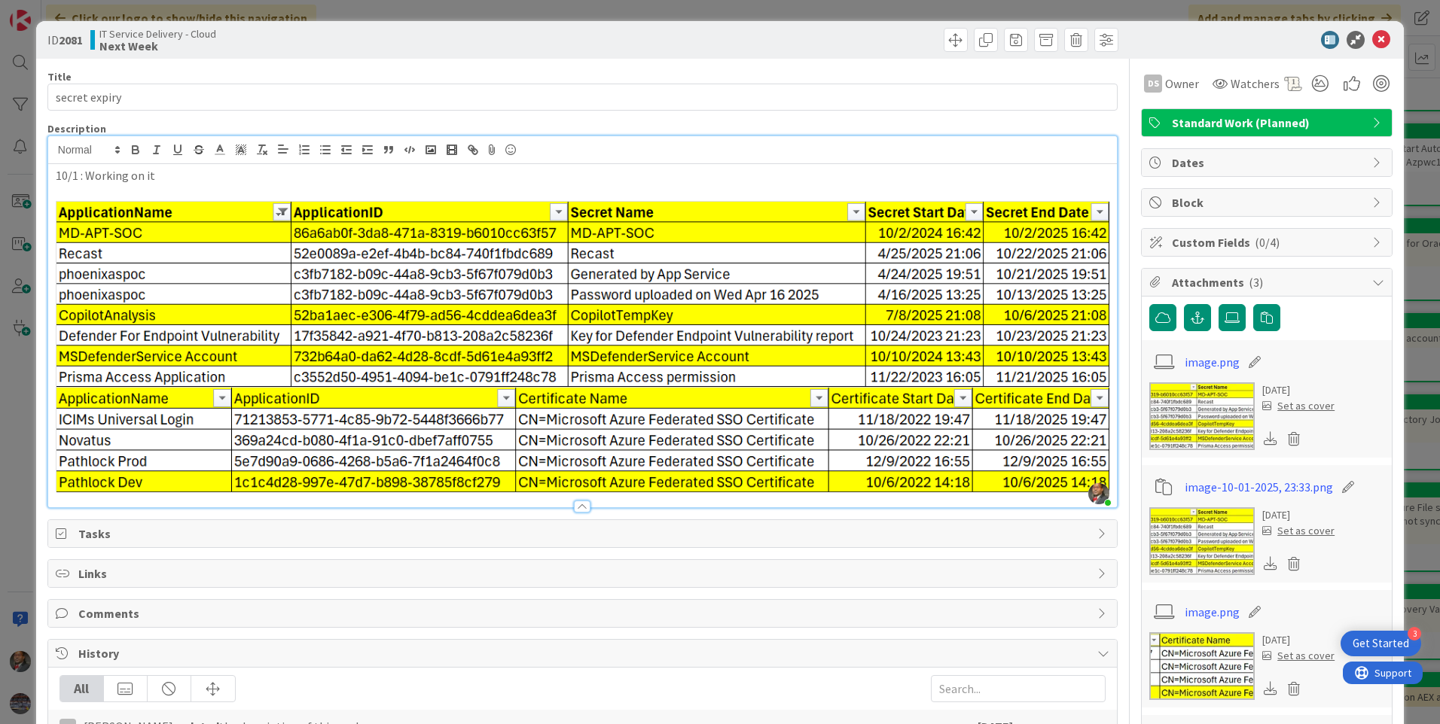
click at [158, 174] on p "10/1 : Working on it" at bounding box center [583, 175] width 1054 height 17
click at [1372, 44] on icon at bounding box center [1381, 40] width 18 height 18
